Goal: Task Accomplishment & Management: Complete application form

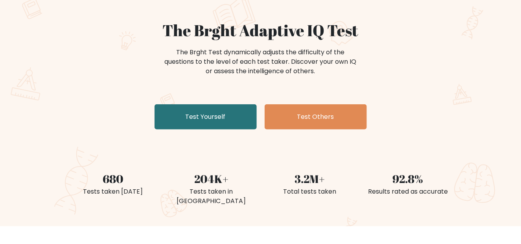
scroll to position [77, 0]
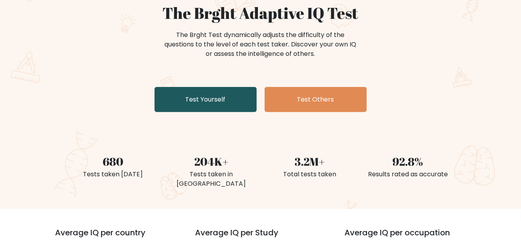
click at [232, 103] on link "Test Yourself" at bounding box center [205, 99] width 102 height 25
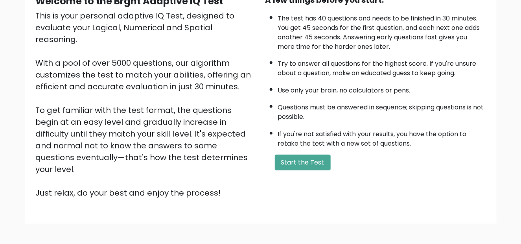
scroll to position [116, 0]
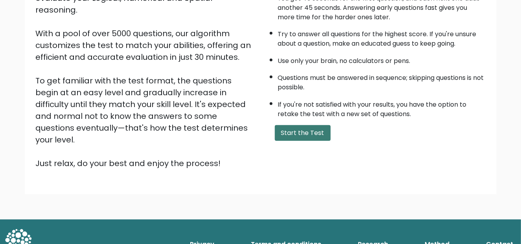
click at [293, 130] on button "Start the Test" at bounding box center [303, 133] width 56 height 16
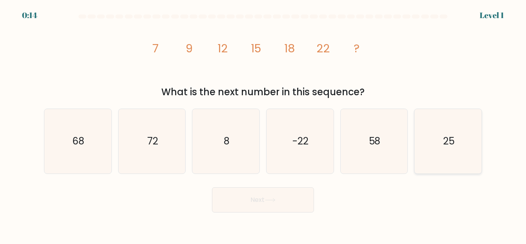
click at [444, 157] on icon "25" at bounding box center [448, 141] width 64 height 64
click at [264, 124] on input "f. 25" at bounding box center [263, 123] width 0 height 2
radio input "true"
click at [272, 194] on button "Next" at bounding box center [263, 199] width 102 height 25
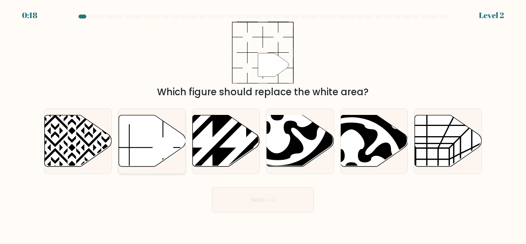
click at [163, 136] on icon at bounding box center [163, 114] width 47 height 46
click at [263, 124] on input "b." at bounding box center [263, 123] width 0 height 2
radio input "true"
click at [286, 204] on button "Next" at bounding box center [263, 199] width 102 height 25
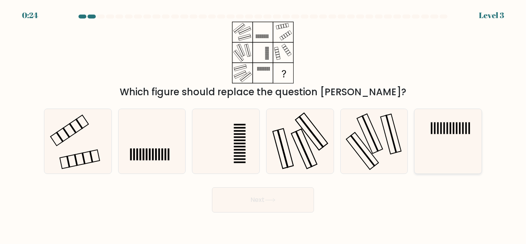
click at [447, 132] on rect at bounding box center [448, 128] width 2 height 12
click at [264, 124] on input "f." at bounding box center [263, 123] width 0 height 2
radio input "true"
click at [288, 194] on button "Next" at bounding box center [263, 199] width 102 height 25
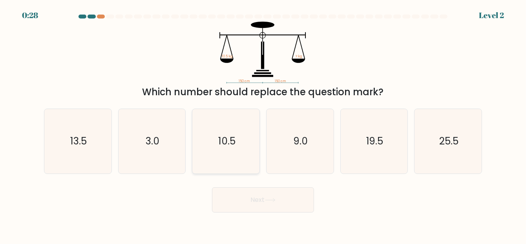
click at [213, 141] on icon "10.5" at bounding box center [226, 141] width 64 height 64
click at [263, 124] on input "c. 10.5" at bounding box center [263, 123] width 0 height 2
radio input "true"
click at [240, 198] on button "Next" at bounding box center [263, 199] width 102 height 25
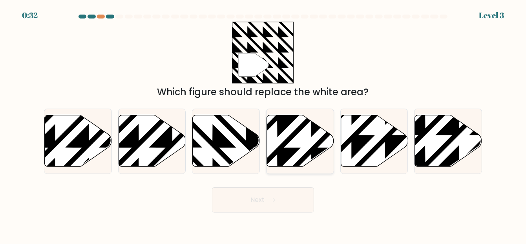
click at [293, 140] on icon at bounding box center [300, 140] width 67 height 51
click at [264, 124] on input "d." at bounding box center [263, 123] width 0 height 2
radio input "true"
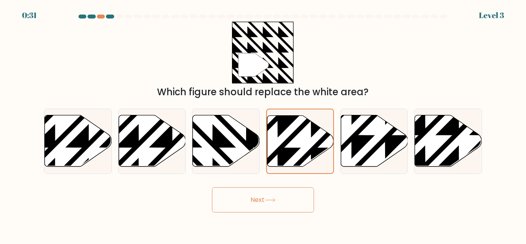
click at [259, 204] on button "Next" at bounding box center [263, 199] width 102 height 25
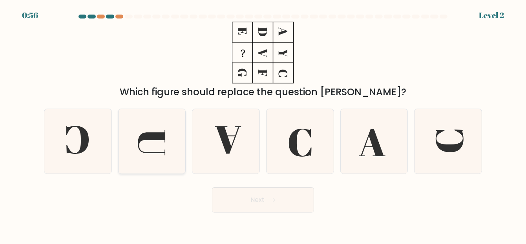
click at [159, 141] on icon at bounding box center [152, 141] width 64 height 64
click at [263, 124] on input "b." at bounding box center [263, 123] width 0 height 2
radio input "true"
click at [254, 205] on button "Next" at bounding box center [263, 199] width 102 height 25
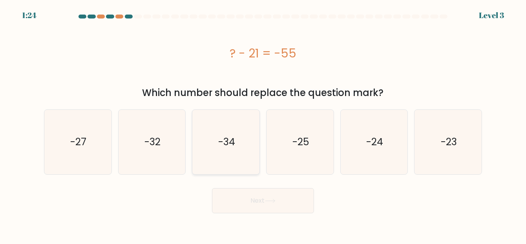
click at [204, 131] on icon "-34" at bounding box center [226, 142] width 64 height 64
click at [263, 124] on input "c. -34" at bounding box center [263, 123] width 0 height 2
radio input "true"
click at [236, 202] on button "Next" at bounding box center [263, 200] width 102 height 25
